Goal: Navigation & Orientation: Find specific page/section

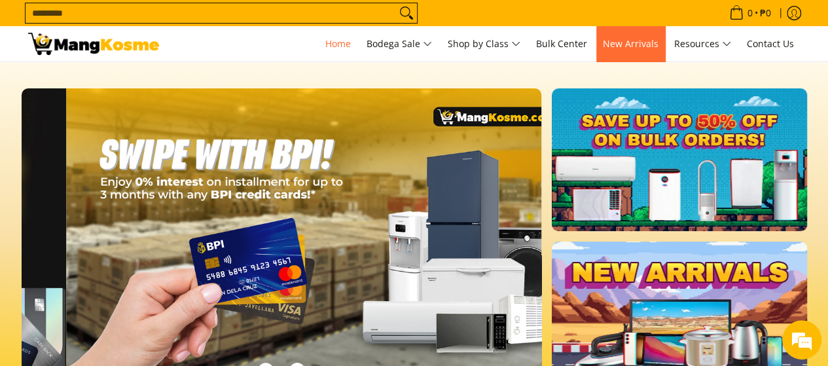
scroll to position [0, 1041]
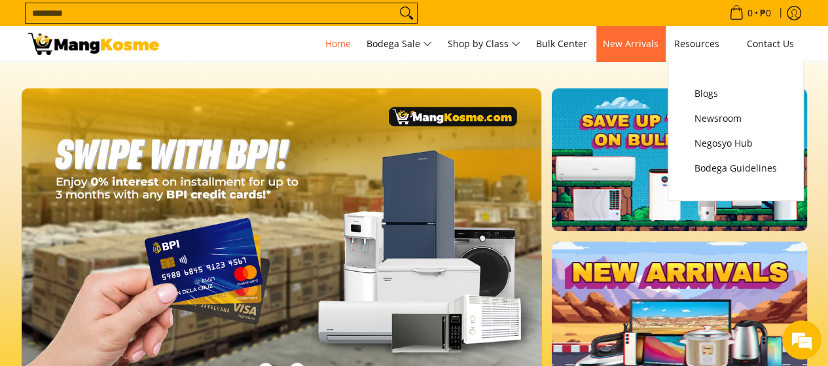
click at [636, 53] on link "New Arrivals" at bounding box center [630, 43] width 69 height 35
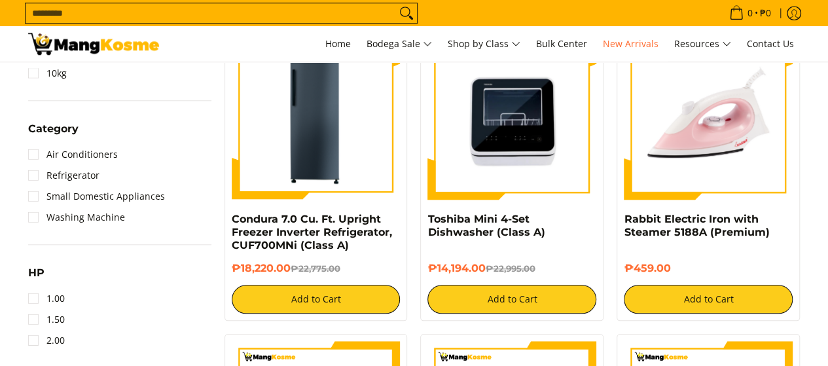
scroll to position [589, 0]
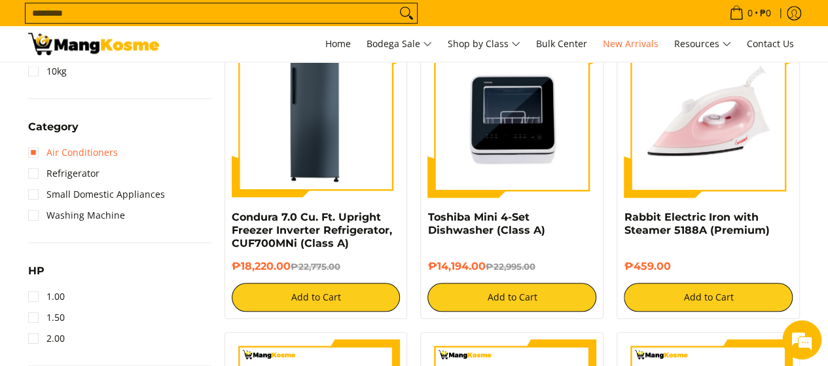
click at [35, 155] on link "Air Conditioners" at bounding box center [73, 152] width 90 height 21
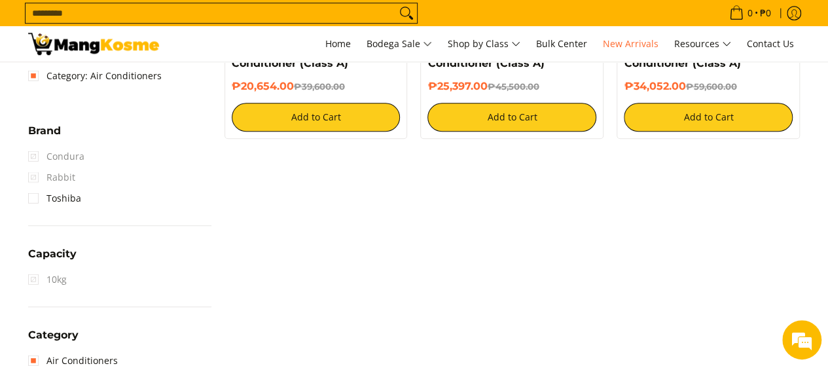
scroll to position [655, 0]
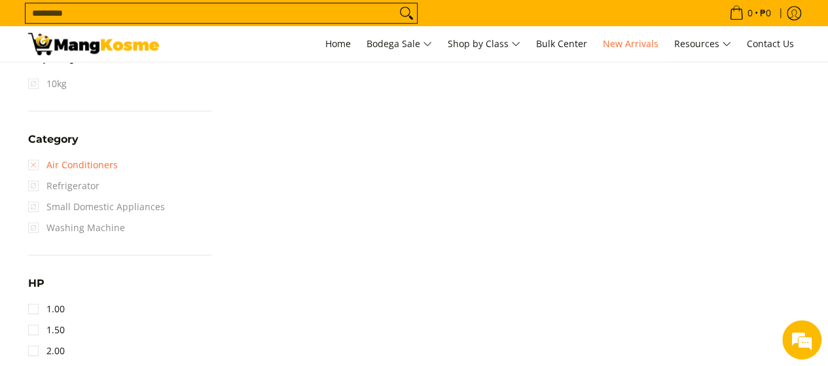
click at [37, 160] on link "Air Conditioners" at bounding box center [73, 164] width 90 height 21
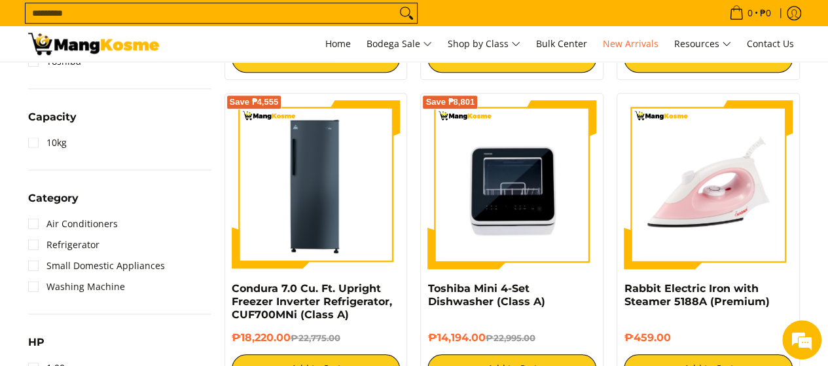
scroll to position [512, 0]
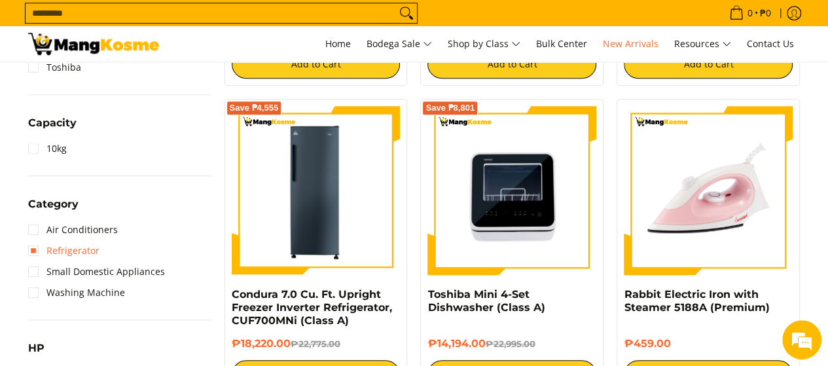
click at [34, 255] on link "Refrigerator" at bounding box center [63, 250] width 71 height 21
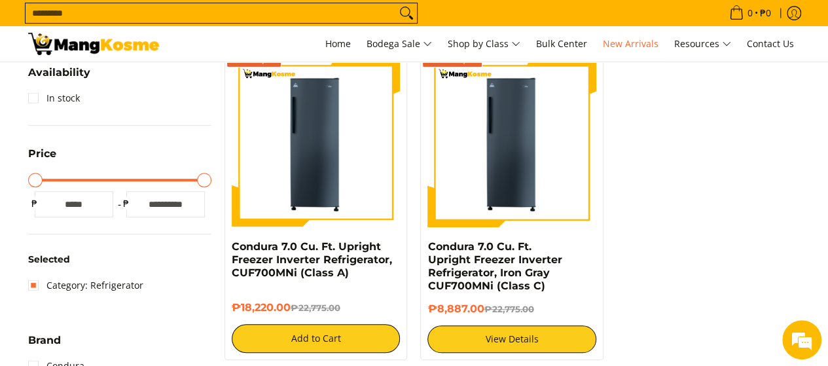
scroll to position [315, 0]
